Goal: Information Seeking & Learning: Learn about a topic

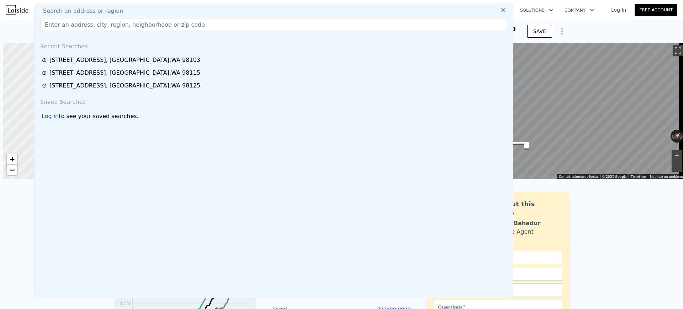
scroll to position [0, 3]
click at [204, 23] on input "text" at bounding box center [273, 24] width 467 height 13
paste input "[GEOGRAPHIC_DATA]"
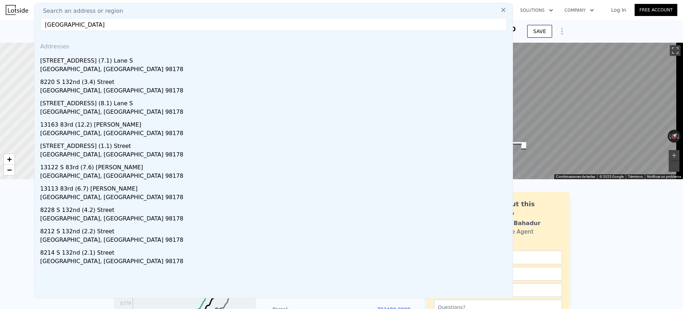
click at [43, 21] on input "[GEOGRAPHIC_DATA]" at bounding box center [273, 24] width 467 height 13
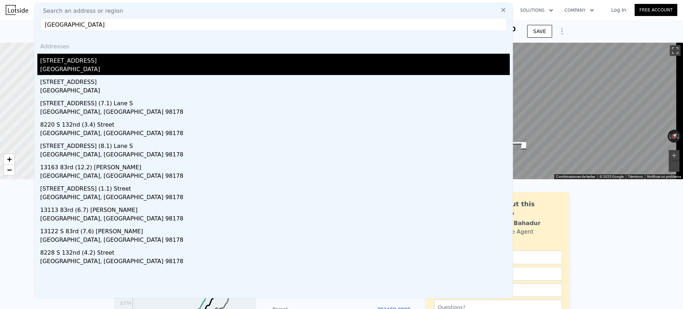
type input "[GEOGRAPHIC_DATA]"
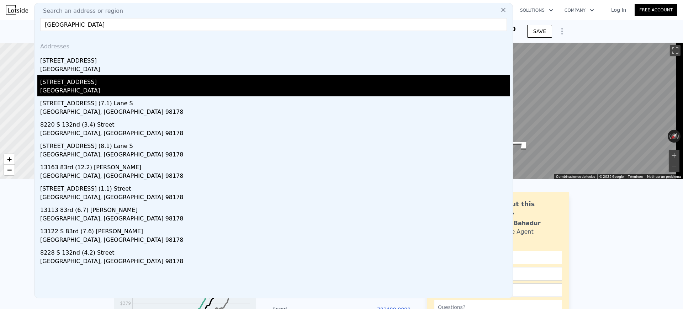
click at [175, 89] on div "[GEOGRAPHIC_DATA]" at bounding box center [275, 91] width 470 height 10
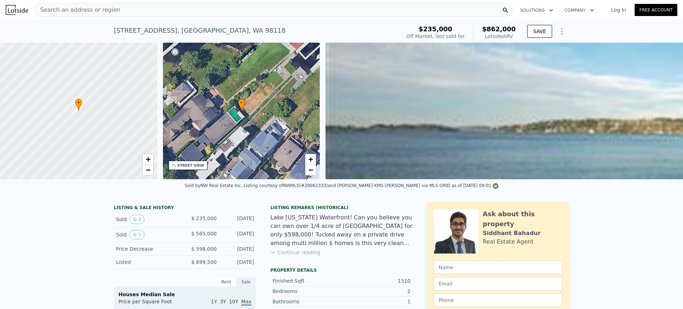
click at [543, 119] on img at bounding box center [663, 111] width 677 height 137
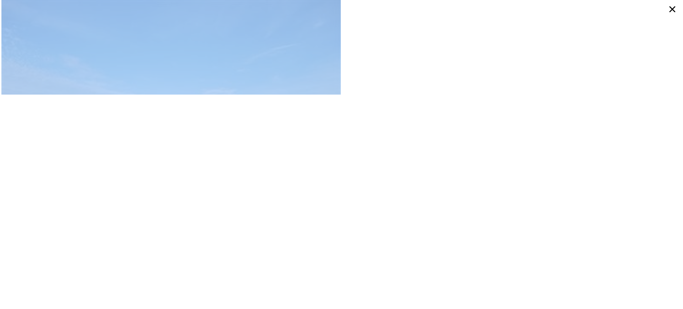
click at [380, 122] on div at bounding box center [341, 154] width 683 height 309
click at [675, 11] on icon at bounding box center [672, 9] width 6 height 6
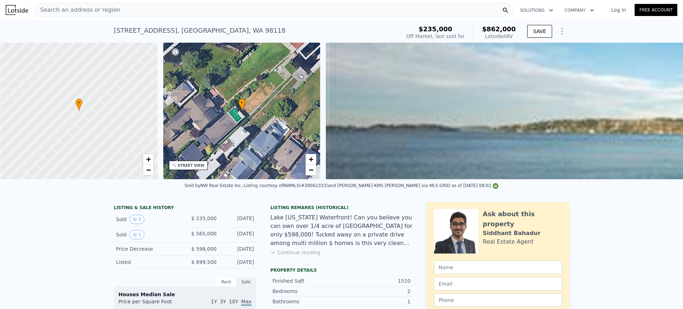
scroll to position [0, 3]
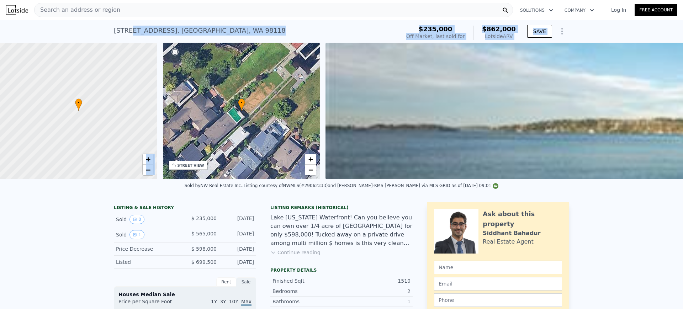
drag, startPoint x: 128, startPoint y: 28, endPoint x: 269, endPoint y: 46, distance: 142.7
click at [265, 37] on div "[STREET_ADDRESS] Sold [DATE] for $235k (~ARV $862k )" at bounding box center [256, 33] width 284 height 20
drag, startPoint x: 233, startPoint y: 32, endPoint x: 126, endPoint y: 31, distance: 107.8
click at [126, 31] on div "[STREET_ADDRESS] Sold [DATE] for $235k (~ARV $862k )" at bounding box center [256, 33] width 284 height 20
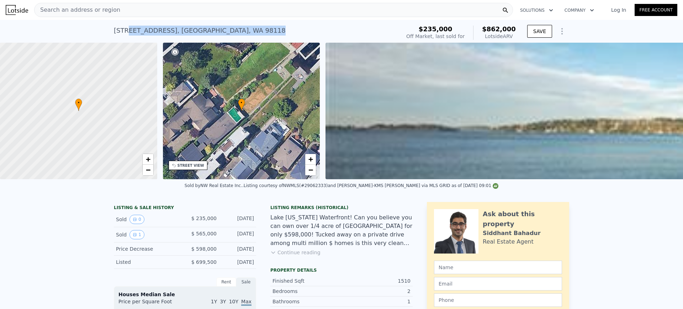
copy div "[GEOGRAPHIC_DATA]"
click at [134, 9] on div "Search an address or region" at bounding box center [273, 10] width 479 height 14
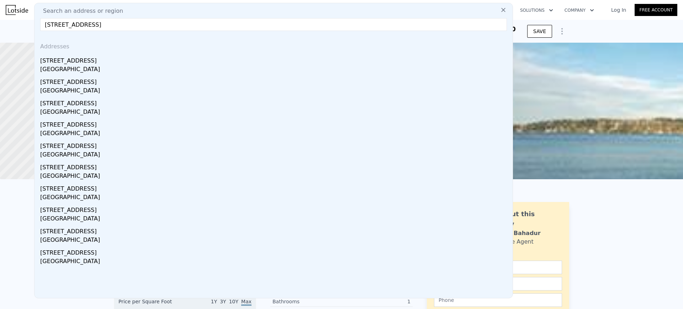
click at [52, 21] on input "[STREET_ADDRESS]" at bounding box center [273, 24] width 467 height 13
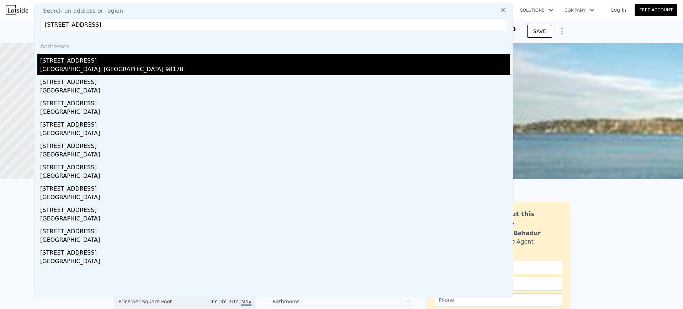
type input "[STREET_ADDRESS]"
click at [83, 65] on div "[GEOGRAPHIC_DATA], [GEOGRAPHIC_DATA] 98178" at bounding box center [275, 70] width 470 height 10
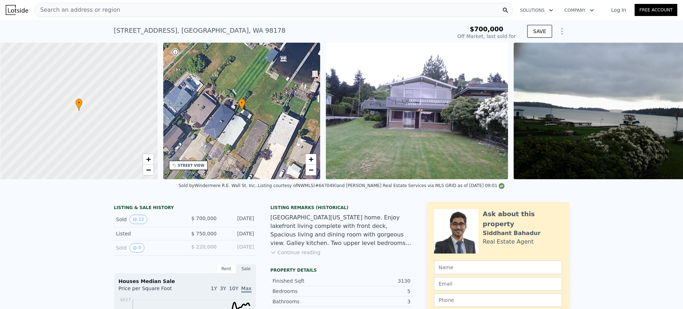
scroll to position [0, 3]
type input "$ 1,188,000"
type input "$ 340,102"
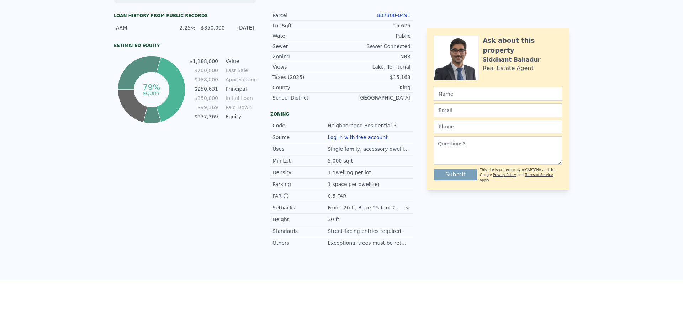
scroll to position [0, 0]
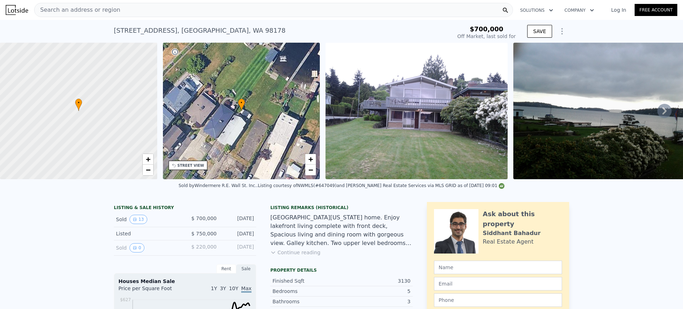
click at [130, 12] on div "Search an address or region" at bounding box center [273, 10] width 479 height 14
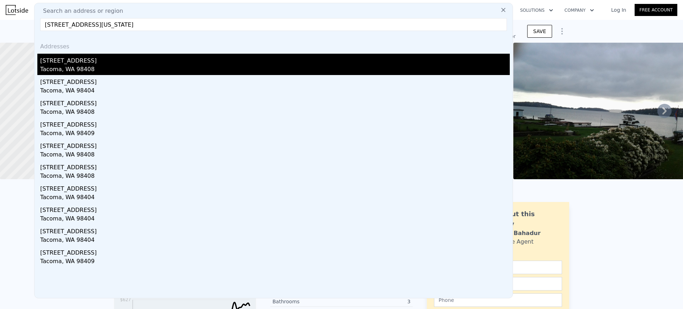
type input "[STREET_ADDRESS][US_STATE]"
click at [108, 63] on div "[STREET_ADDRESS]" at bounding box center [275, 59] width 470 height 11
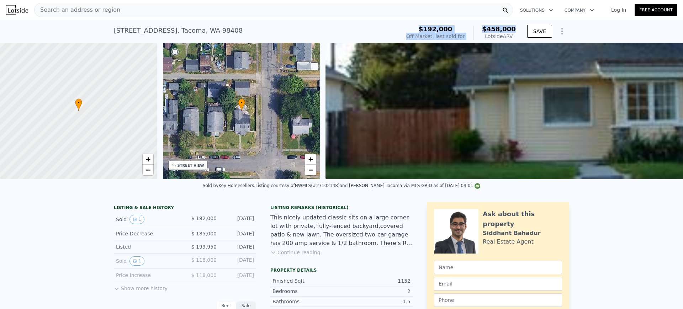
drag, startPoint x: 429, startPoint y: 27, endPoint x: 514, endPoint y: 32, distance: 85.1
click at [514, 32] on div "$192,000 Off Market, last sold for $458,000 Lotside ARV" at bounding box center [461, 33] width 110 height 14
click at [438, 27] on span "$192,000" at bounding box center [436, 28] width 34 height 7
click at [428, 25] on div "$192,000 Off Market, last sold for $458,000 Lotside ARV" at bounding box center [460, 33] width 115 height 20
drag, startPoint x: 426, startPoint y: 26, endPoint x: 517, endPoint y: 38, distance: 91.5
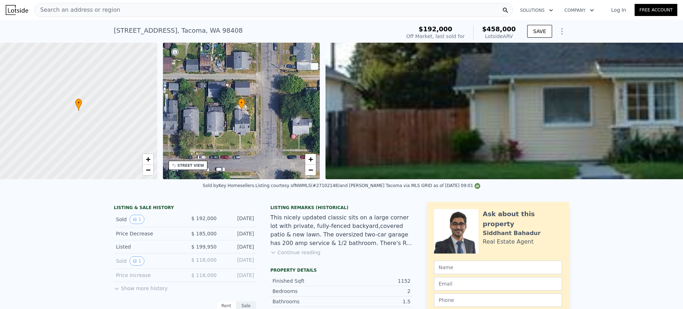
click at [517, 38] on div "$192,000 Off Market, last sold for $458,000 Lotside ARV" at bounding box center [460, 33] width 115 height 20
copy div "$192,000 Off Market, last sold for $458,000 Lotside ARV"
drag, startPoint x: 212, startPoint y: 36, endPoint x: 96, endPoint y: 33, distance: 116.4
click at [96, 33] on div "[STREET_ADDRESS] Sold [DATE] for $192k (~ARV $458k ) $192,000 Off Market, last …" at bounding box center [341, 31] width 683 height 23
copy div "[STREET_ADDRESS]"
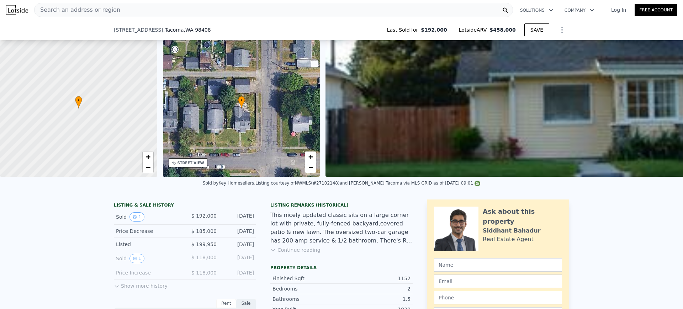
scroll to position [220, 0]
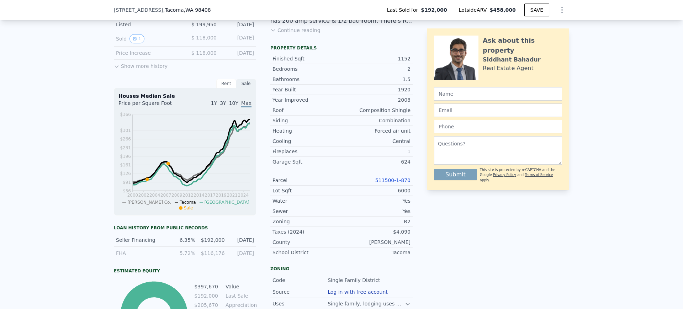
click at [392, 183] on link "511500-1-870" at bounding box center [392, 180] width 35 height 6
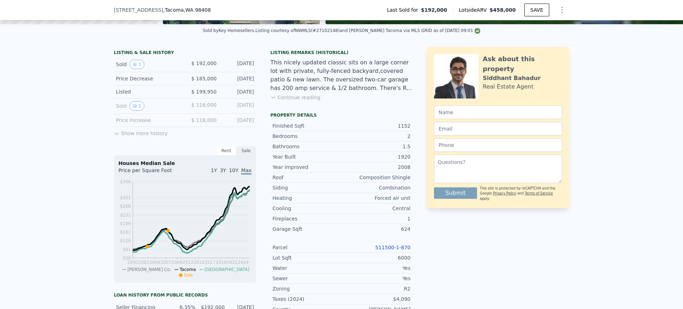
scroll to position [175, 0]
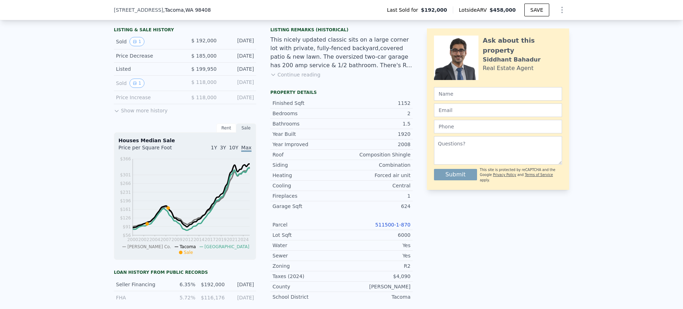
click at [382, 228] on link "511500-1-870" at bounding box center [392, 225] width 35 height 6
drag, startPoint x: 367, startPoint y: 232, endPoint x: 411, endPoint y: 232, distance: 44.1
click at [411, 232] on div "LISTING & SALE HISTORY Sold 1 $ 192,000 [DATE] Price Decrease $ 185,000 [DATE] …" at bounding box center [341, 236] width 455 height 424
copy link "511500-1-870"
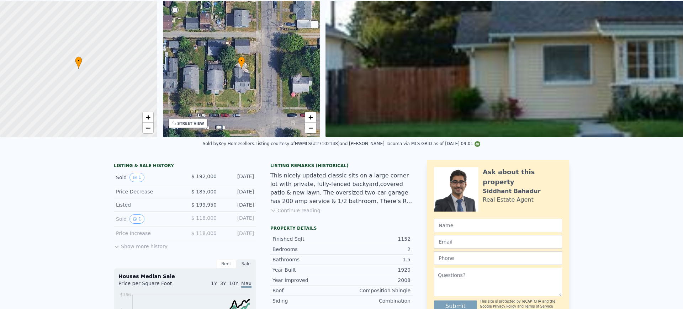
scroll to position [0, 0]
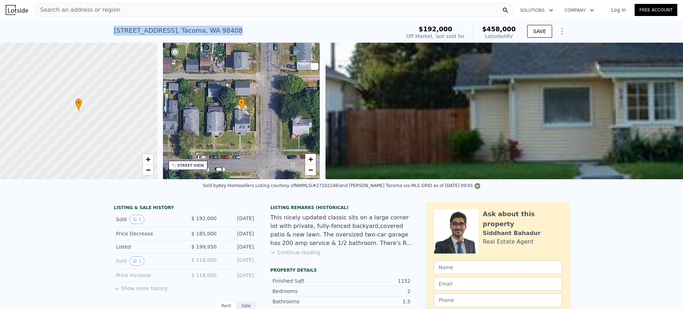
drag, startPoint x: 210, startPoint y: 30, endPoint x: 102, endPoint y: 30, distance: 107.1
click at [102, 30] on div "[STREET_ADDRESS] Sold [DATE] for $192k (~ARV $458k ) $192,000 Off Market, last …" at bounding box center [341, 31] width 683 height 23
copy div "[STREET_ADDRESS]"
click at [139, 12] on div "Search an address or region" at bounding box center [273, 10] width 479 height 14
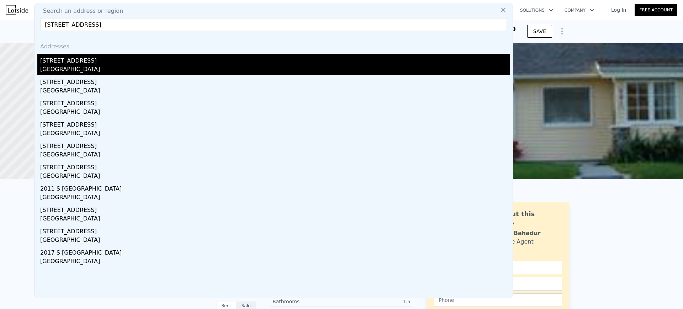
type input "[STREET_ADDRESS]"
click at [112, 63] on div "[STREET_ADDRESS]" at bounding box center [275, 59] width 470 height 11
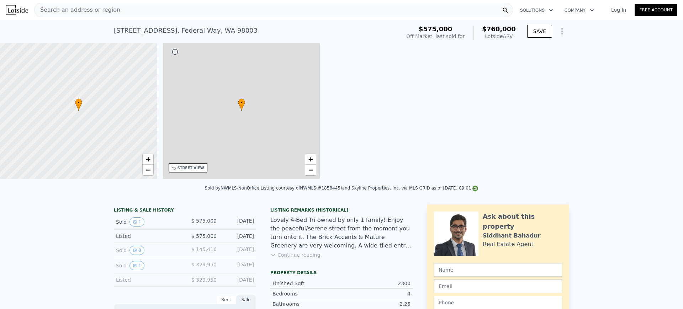
type input "3"
type input "5"
type input "1.75"
type input "3.25"
type input "1650"
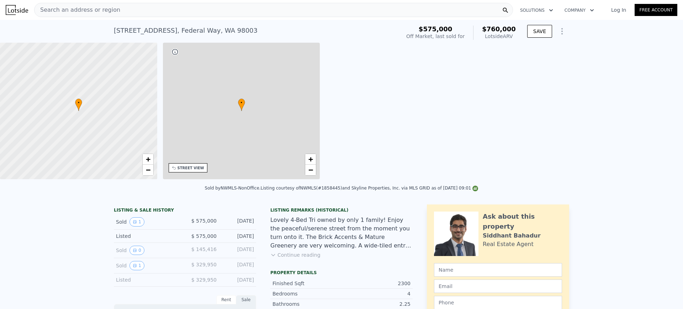
type input "2230"
type input "6520"
type input "12632"
type input "$ 760,000"
type input "6"
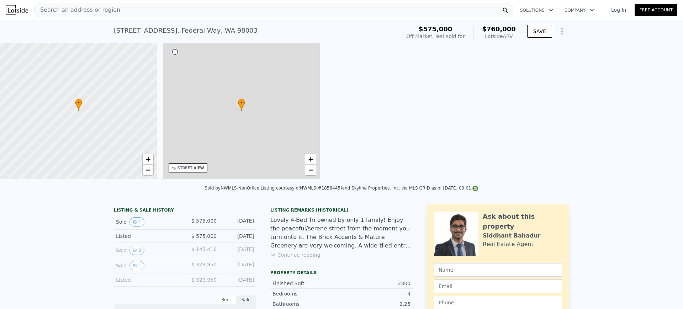
type input "$ 88,121"
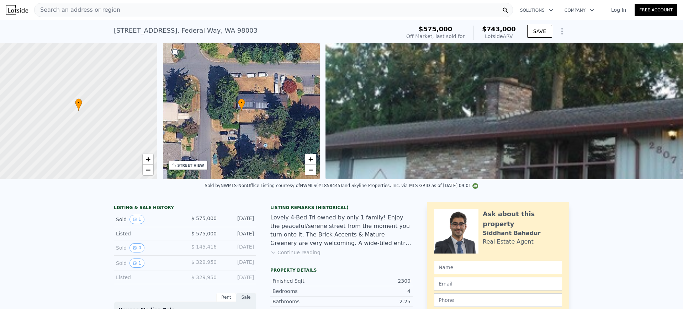
type input "$ 743,000"
type input "$ 72,365"
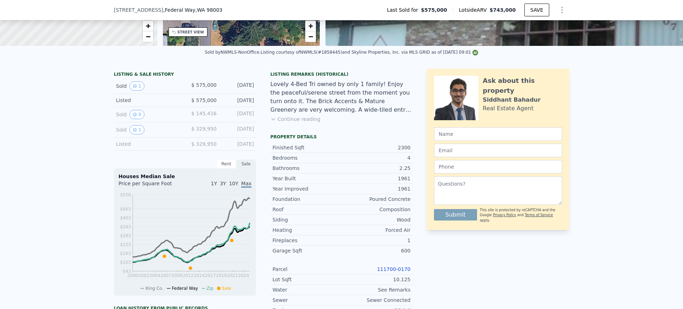
scroll to position [42, 0]
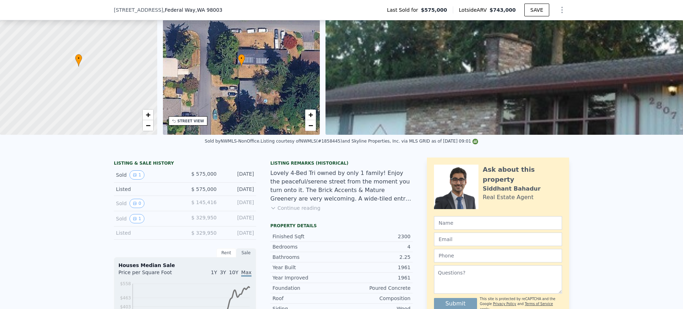
click at [461, 79] on img at bounding box center [663, 66] width 677 height 137
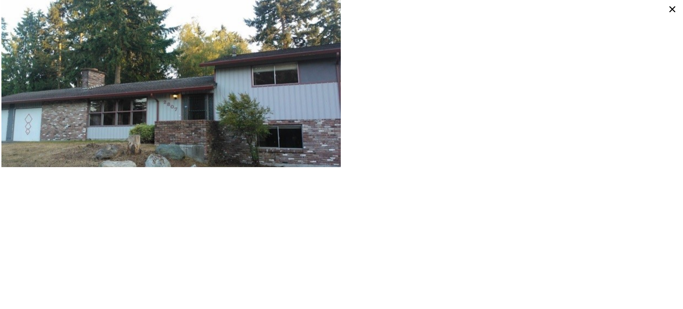
scroll to position [88, 0]
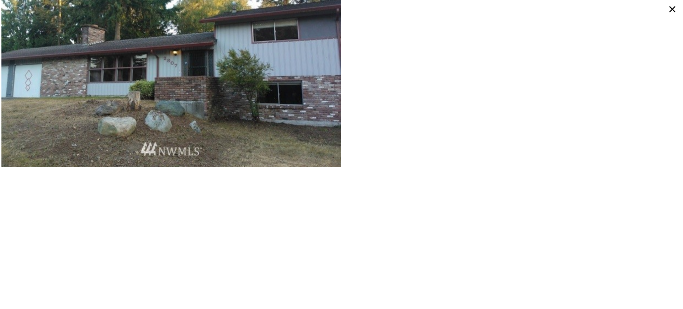
click at [672, 9] on icon at bounding box center [672, 9] width 6 height 6
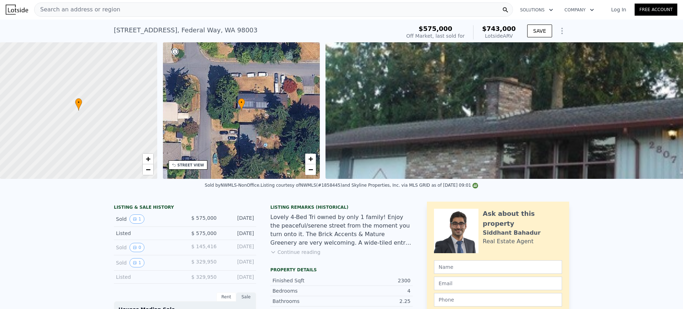
scroll to position [0, 0]
click at [178, 11] on div "Search an address or region" at bounding box center [273, 10] width 479 height 14
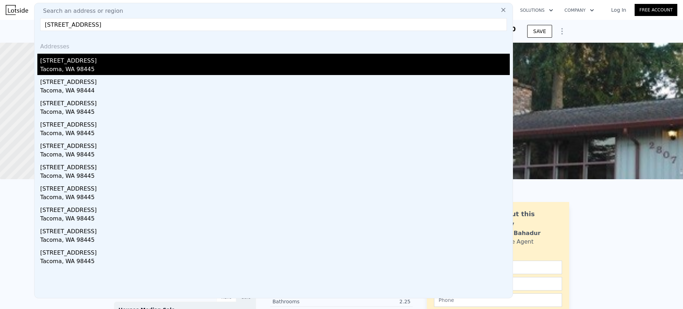
type input "[STREET_ADDRESS]"
click at [174, 67] on div "Tacoma, WA 98445" at bounding box center [275, 70] width 470 height 10
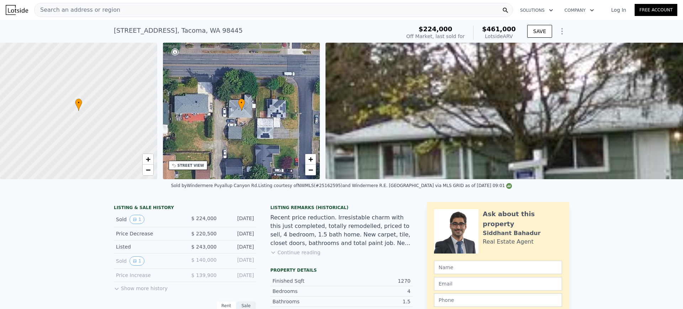
click at [181, 1] on nav "Search an address or region Solutions Company Open main menu Log In Free Account" at bounding box center [341, 10] width 683 height 20
click at [182, 8] on div "Search an address or region" at bounding box center [273, 10] width 479 height 14
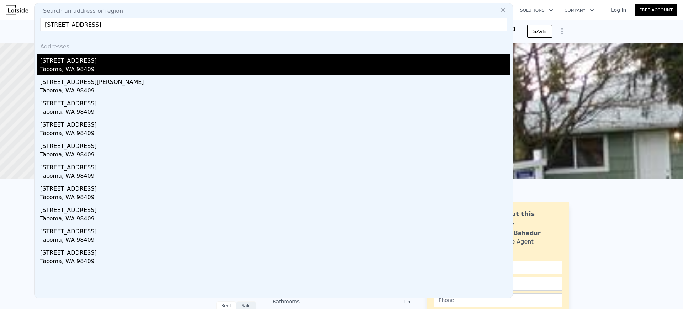
type input "[STREET_ADDRESS]"
click at [160, 57] on div "[STREET_ADDRESS]" at bounding box center [275, 59] width 470 height 11
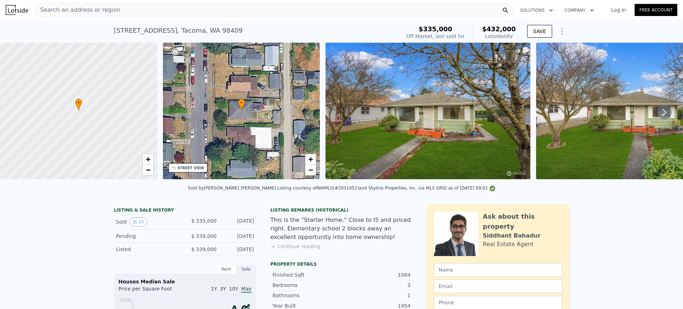
click at [198, 3] on div "Search an address or region" at bounding box center [273, 10] width 479 height 14
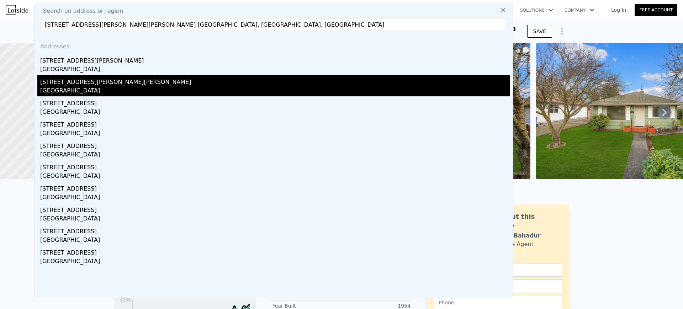
type input "[STREET_ADDRESS][PERSON_NAME][PERSON_NAME] [GEOGRAPHIC_DATA], [GEOGRAPHIC_DATA]…"
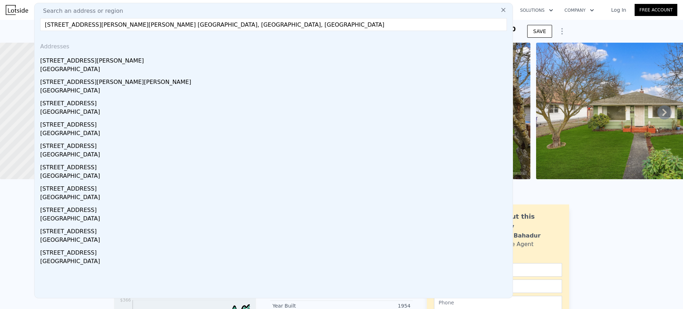
click at [135, 88] on div "[GEOGRAPHIC_DATA]" at bounding box center [275, 91] width 470 height 10
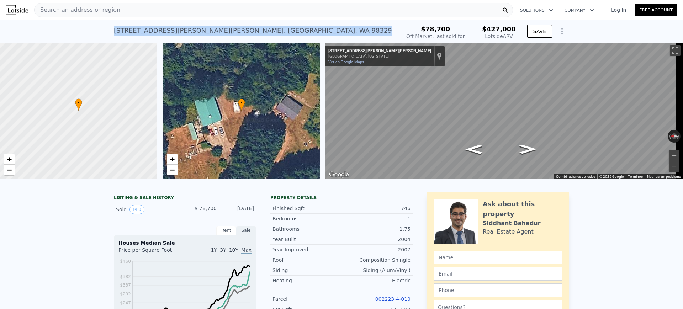
drag, startPoint x: 261, startPoint y: 35, endPoint x: 98, endPoint y: 34, distance: 163.6
click at [98, 34] on div "[STREET_ADDRESS][PERSON_NAME][PERSON_NAME] Sold [DATE] for $78,700 (~ARV $427k …" at bounding box center [341, 31] width 683 height 23
copy div "[STREET_ADDRESS][PERSON_NAME][PERSON_NAME]"
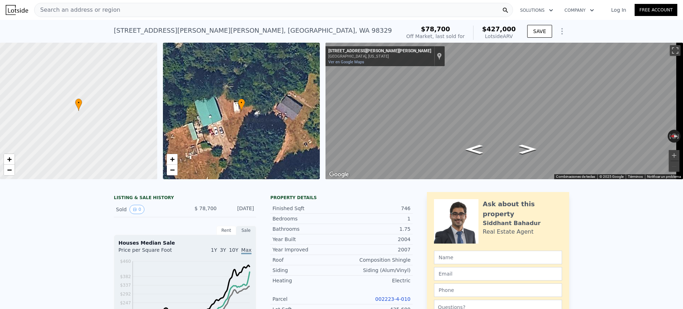
drag, startPoint x: 426, startPoint y: 26, endPoint x: 518, endPoint y: 35, distance: 91.5
click at [518, 35] on div "$78,700 Off Market, last sold for $427,000 Lotside ARV SAVE" at bounding box center [486, 33] width 166 height 20
copy div "$78,700 Off Market, last sold for $427,000 Lotside ARV"
click at [609, 34] on div "[STREET_ADDRESS][PERSON_NAME][PERSON_NAME] Sold [DATE] for $78,700 (~ARV $427k …" at bounding box center [341, 31] width 683 height 23
